Goal: Obtain resource: Download file/media

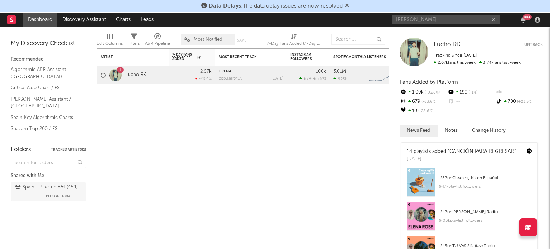
click at [434, 20] on input "[PERSON_NAME]" at bounding box center [447, 19] width 108 height 9
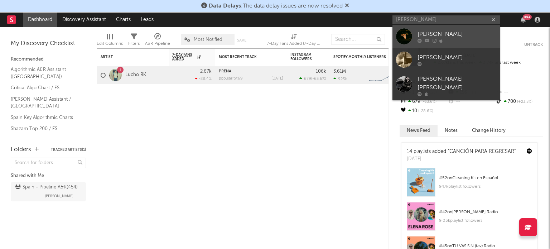
type input "[PERSON_NAME]"
click at [431, 41] on div at bounding box center [457, 40] width 79 height 4
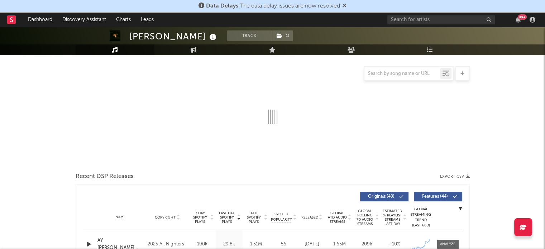
select select "6m"
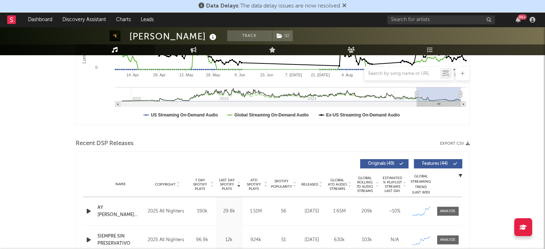
scroll to position [162, 0]
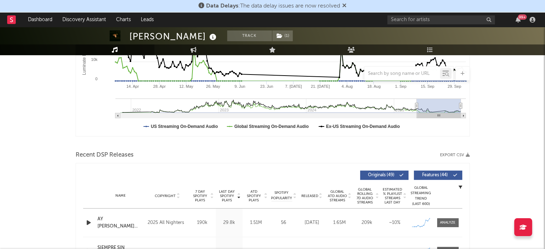
click at [459, 153] on button "Export CSV" at bounding box center [455, 155] width 30 height 4
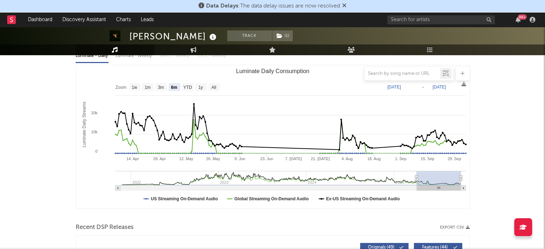
scroll to position [56, 0]
